Goal: Task Accomplishment & Management: Use online tool/utility

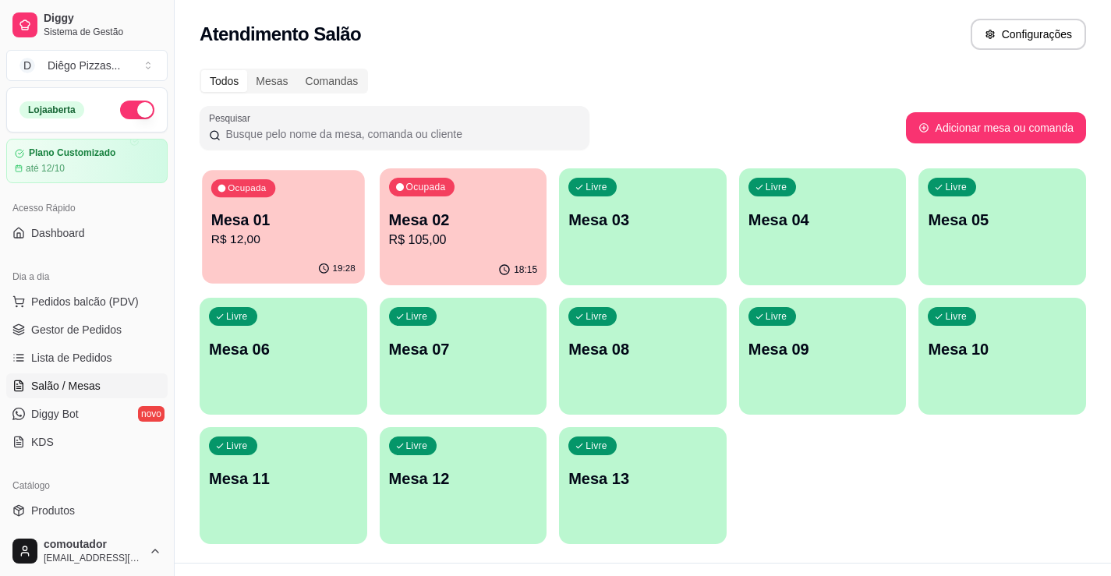
click at [321, 213] on p "Mesa 01" at bounding box center [283, 220] width 144 height 21
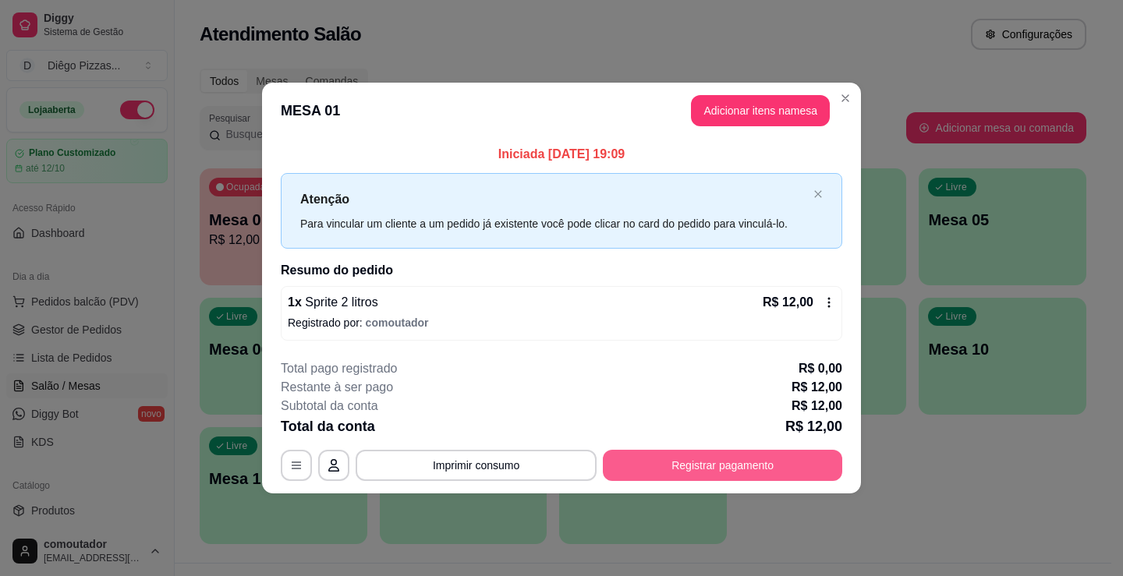
click at [650, 463] on button "Registrar pagamento" at bounding box center [722, 465] width 239 height 31
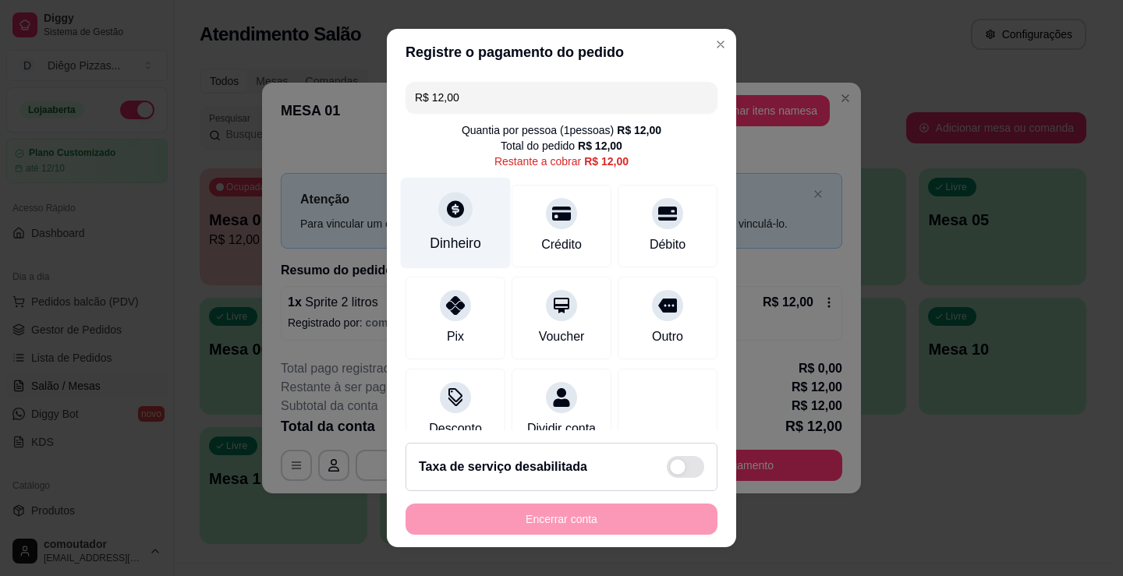
click at [441, 229] on div "Dinheiro" at bounding box center [456, 223] width 110 height 91
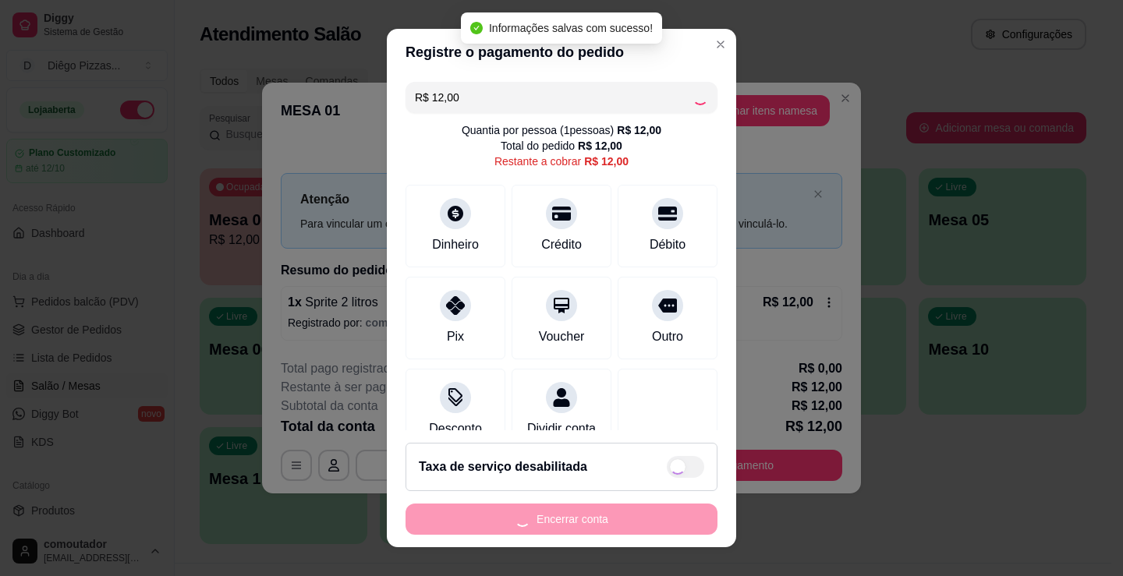
type input "R$ 0,00"
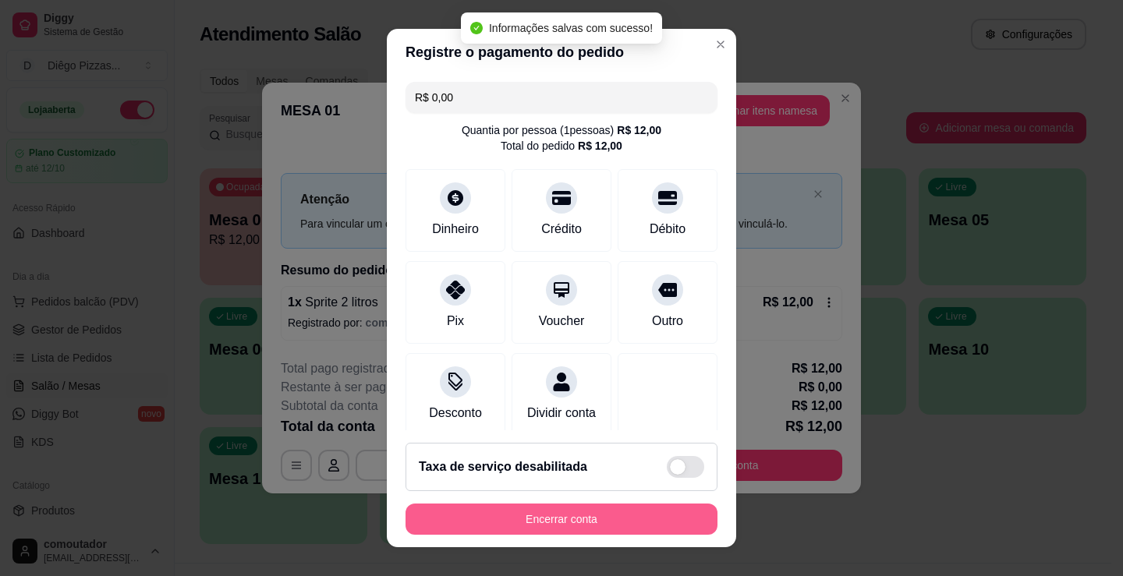
click at [572, 517] on button "Encerrar conta" at bounding box center [562, 519] width 312 height 31
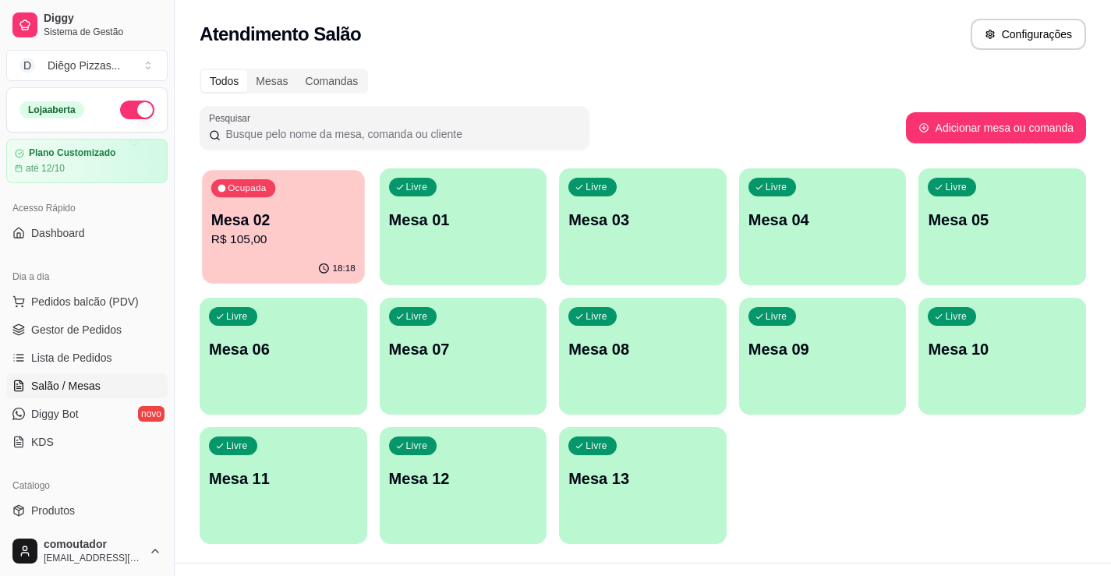
click at [265, 236] on p "R$ 105,00" at bounding box center [283, 240] width 144 height 18
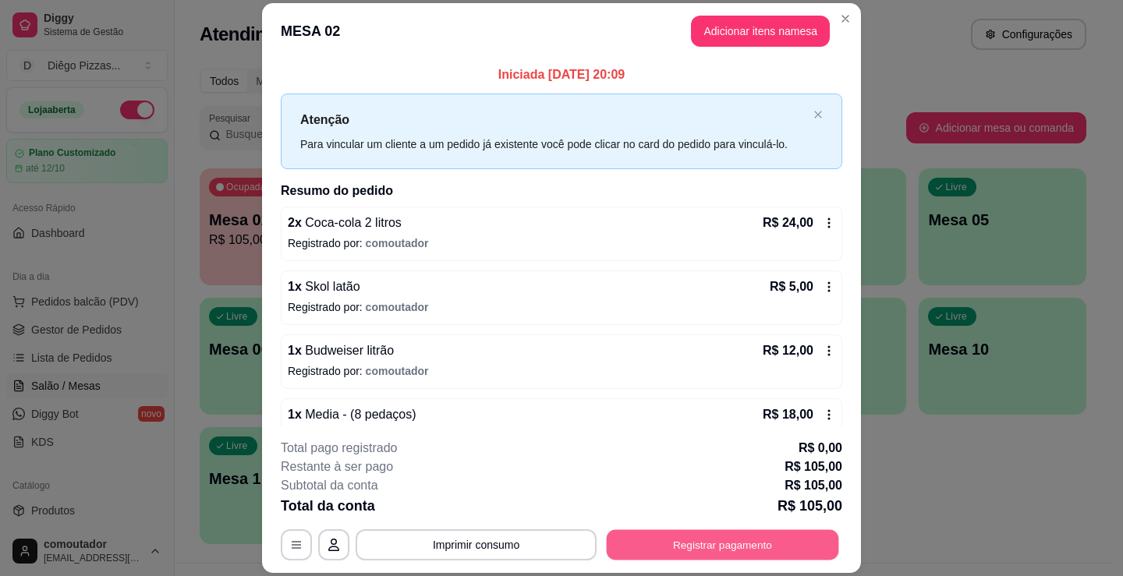
click at [663, 535] on button "Registrar pagamento" at bounding box center [723, 545] width 232 height 30
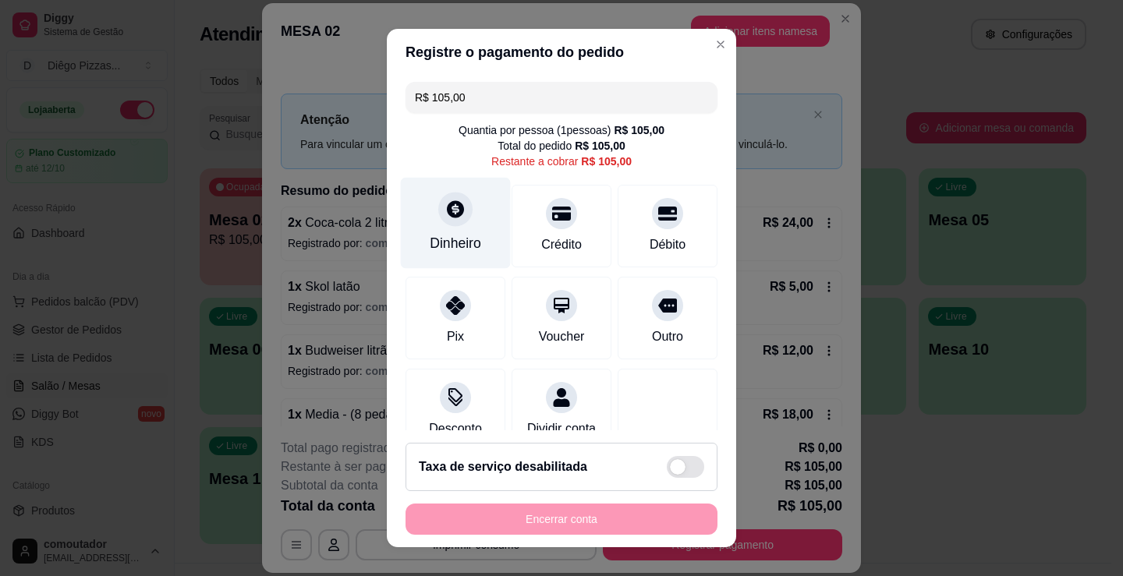
click at [460, 225] on div "Dinheiro" at bounding box center [456, 223] width 110 height 91
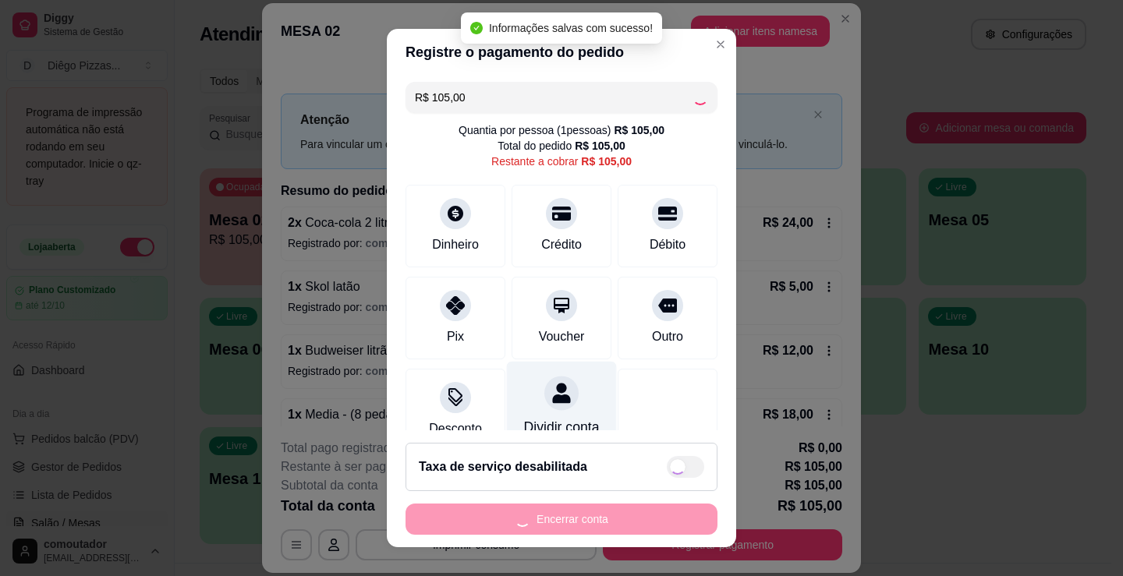
type input "R$ 0,00"
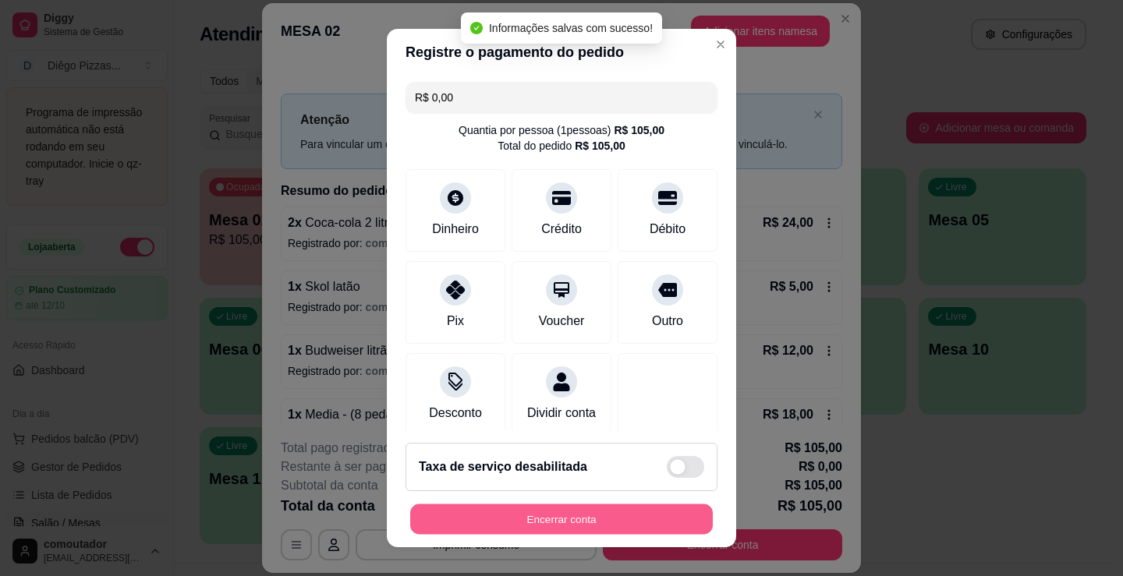
click at [545, 523] on button "Encerrar conta" at bounding box center [561, 520] width 303 height 30
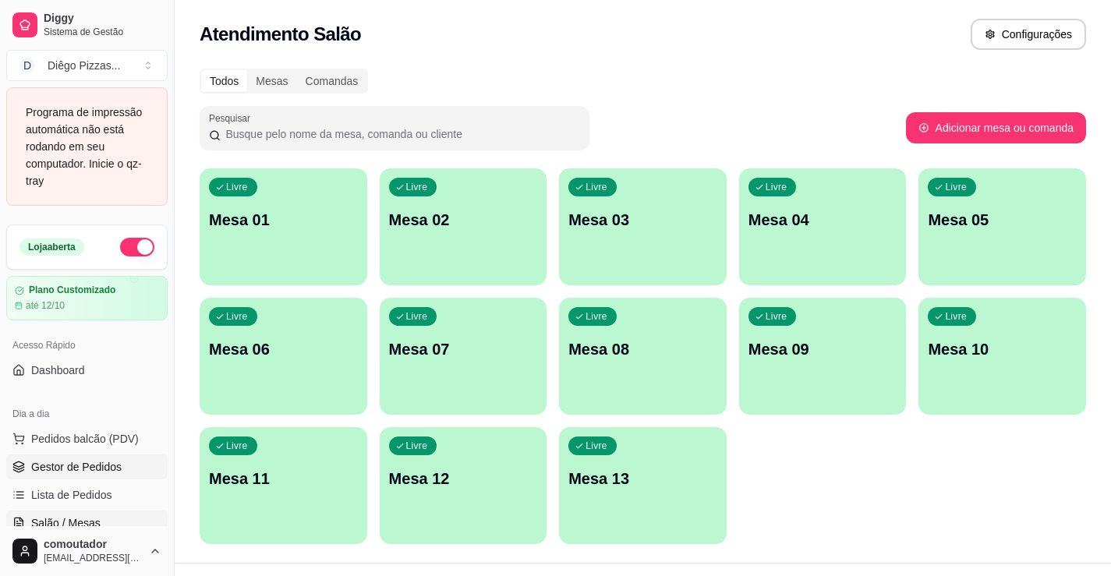
click at [77, 458] on link "Gestor de Pedidos" at bounding box center [86, 467] width 161 height 25
